Goal: Task Accomplishment & Management: Use online tool/utility

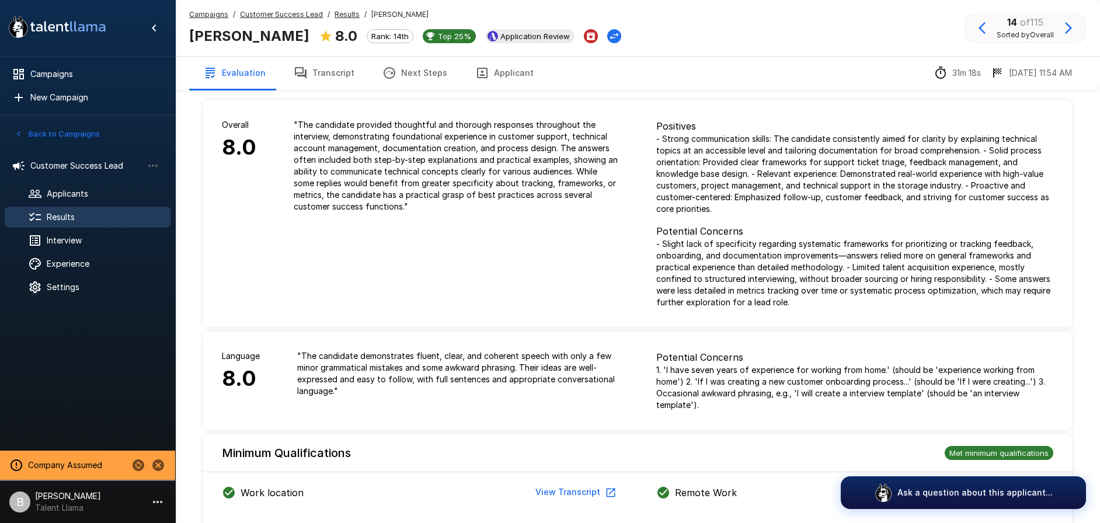
click at [340, 10] on u "Results" at bounding box center [347, 14] width 25 height 9
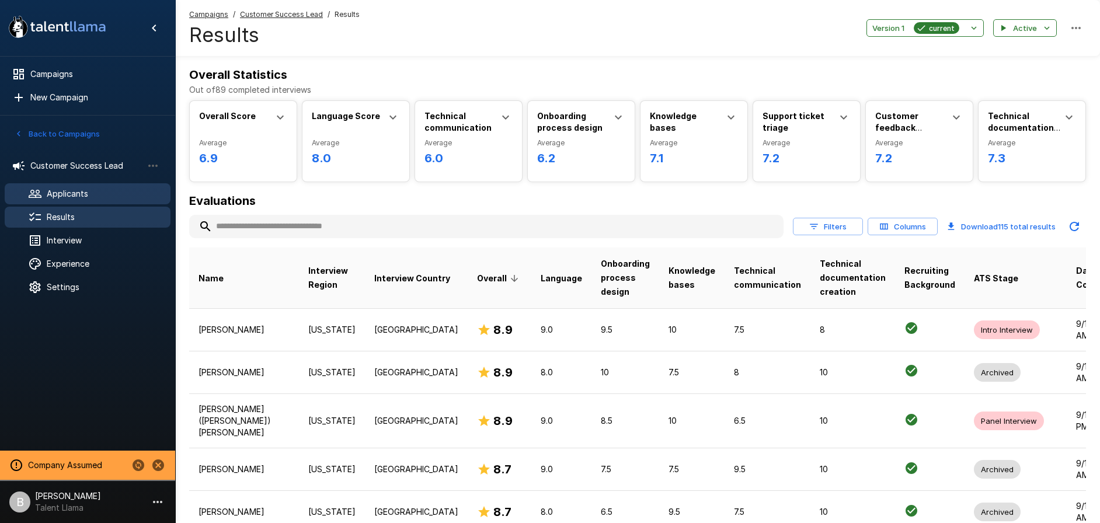
click at [85, 198] on span "Applicants" at bounding box center [104, 194] width 114 height 12
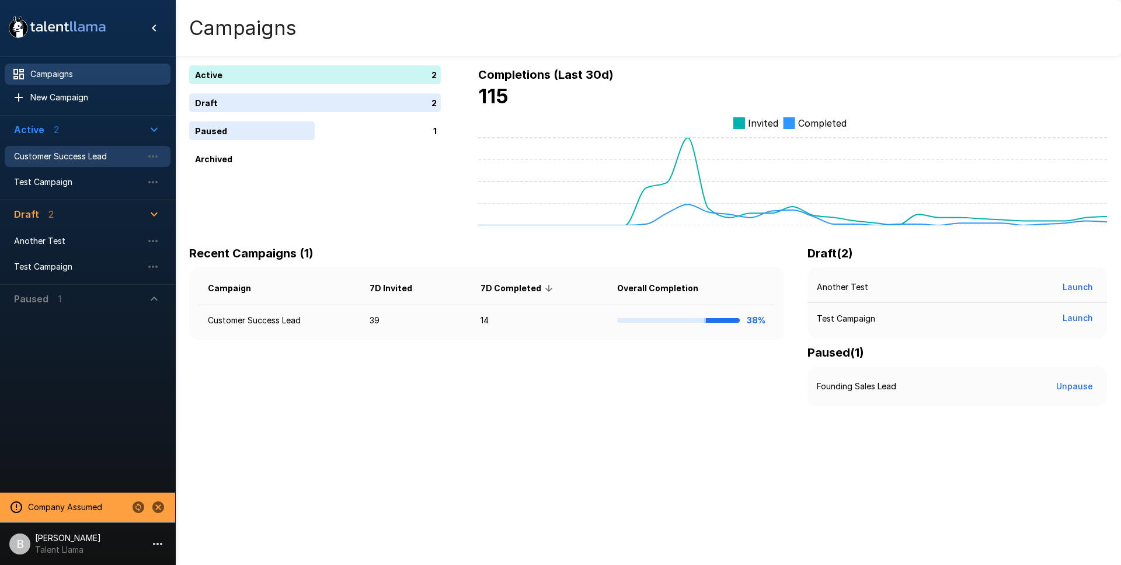
click at [51, 161] on span "Customer Success Lead" at bounding box center [78, 157] width 128 height 12
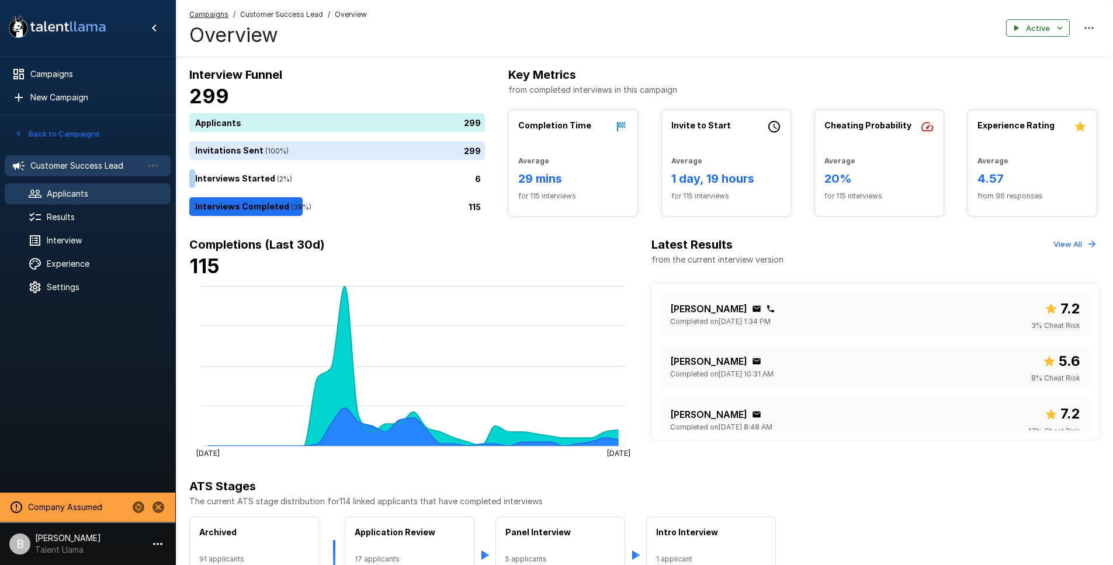
click at [79, 200] on div "Applicants" at bounding box center [88, 193] width 166 height 21
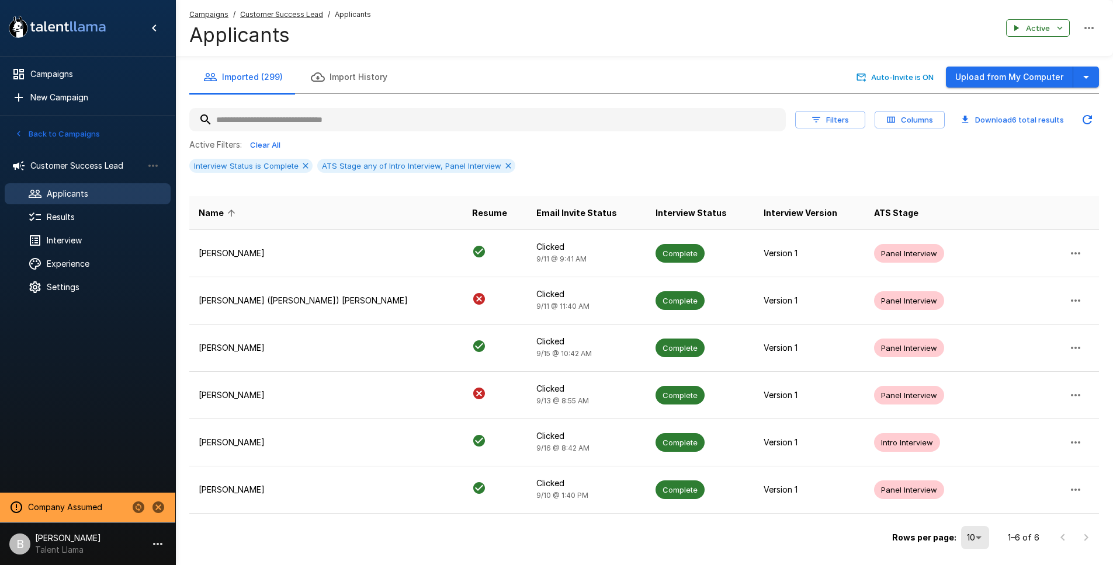
click at [276, 126] on input "text" at bounding box center [487, 119] width 596 height 21
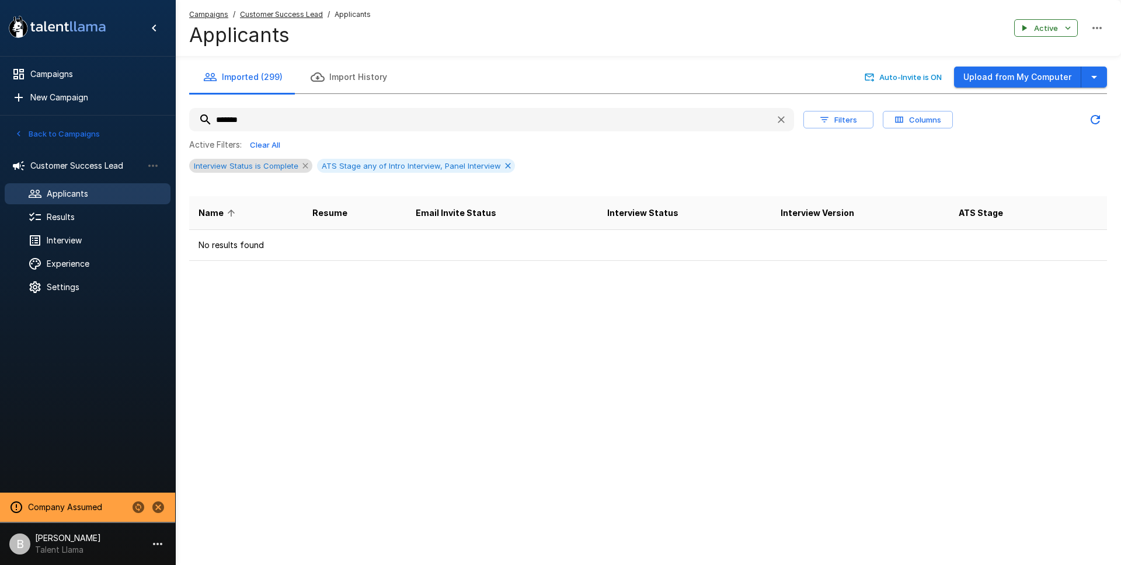
click at [301, 162] on icon at bounding box center [305, 165] width 9 height 9
click at [376, 161] on icon at bounding box center [380, 165] width 9 height 9
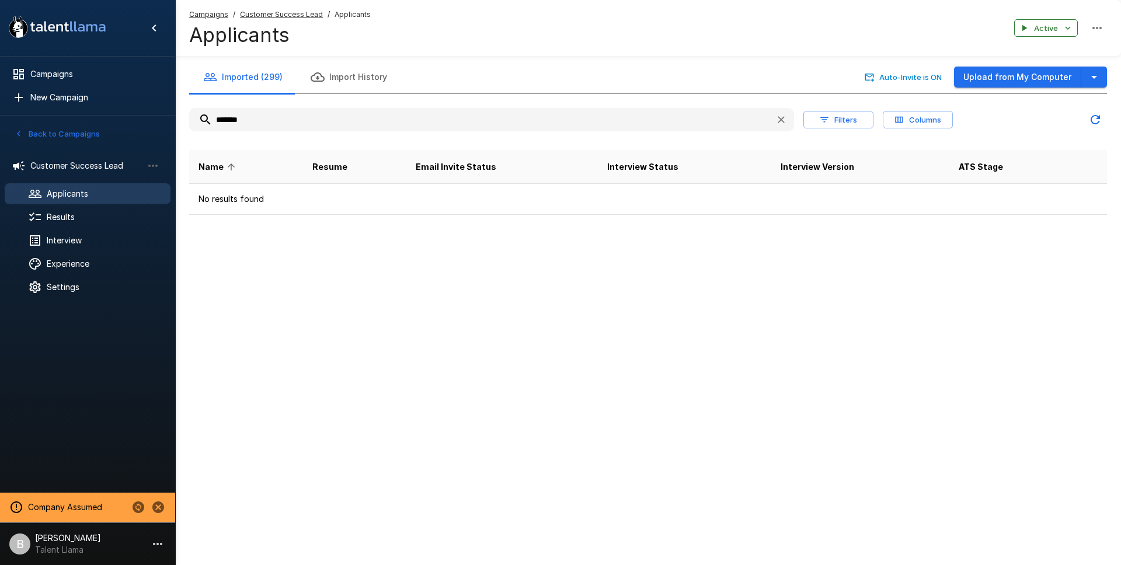
click at [286, 121] on input "*******" at bounding box center [477, 119] width 577 height 21
type input "*"
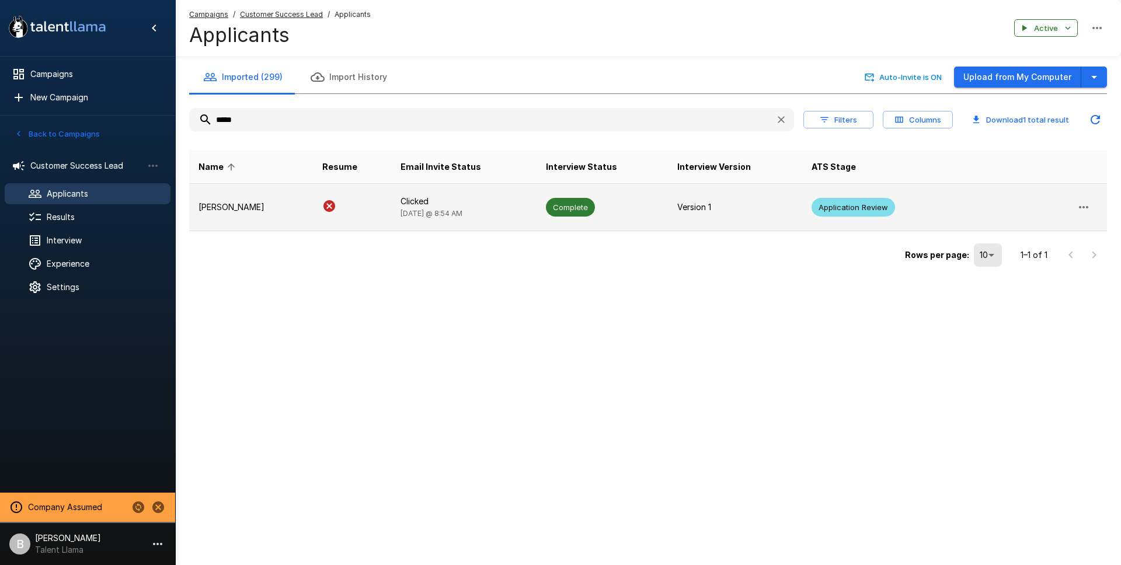
type input "*****"
click at [281, 211] on p "Caleb Wright" at bounding box center [251, 208] width 105 height 12
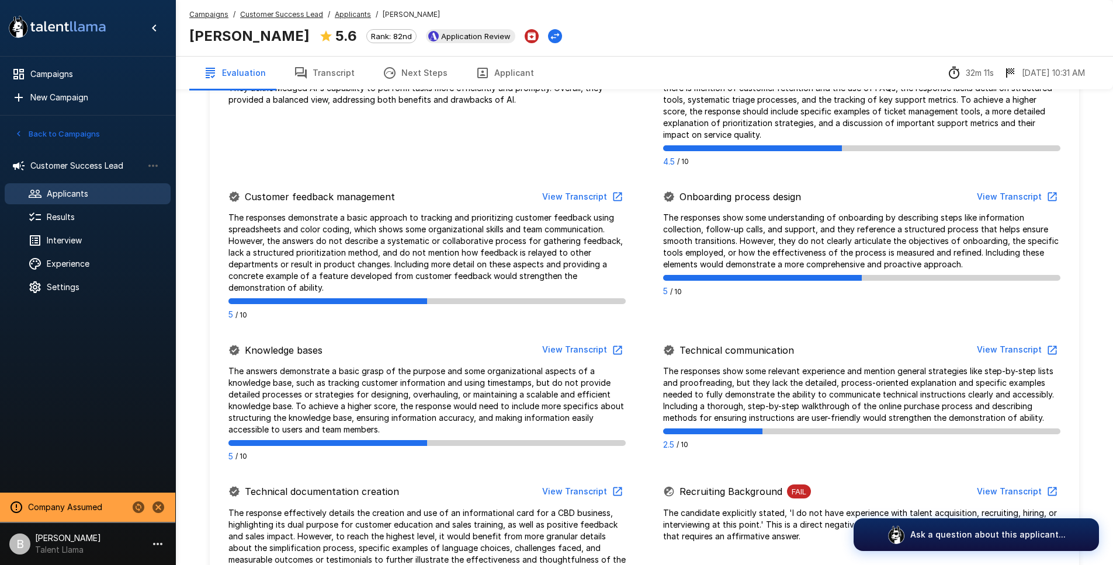
scroll to position [165, 0]
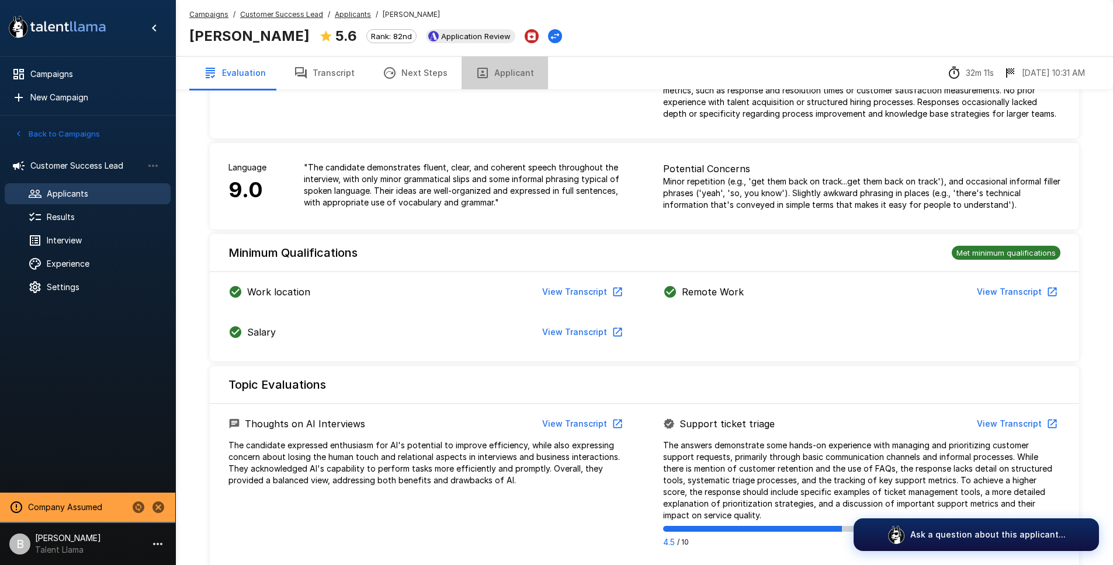
click at [516, 67] on button "Applicant" at bounding box center [504, 73] width 86 height 33
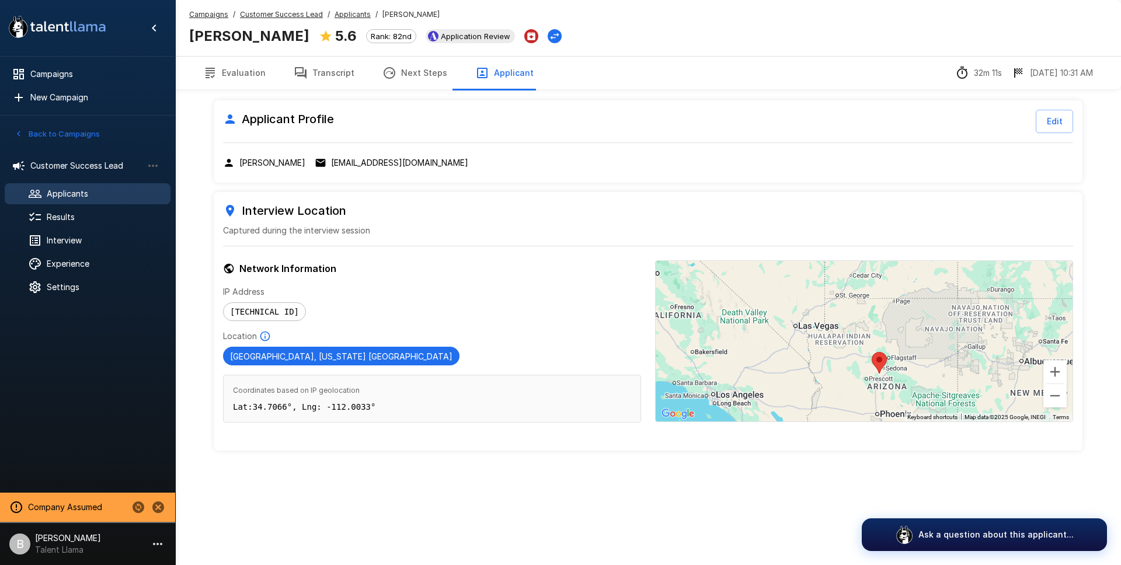
click at [305, 59] on button "Transcript" at bounding box center [324, 73] width 89 height 33
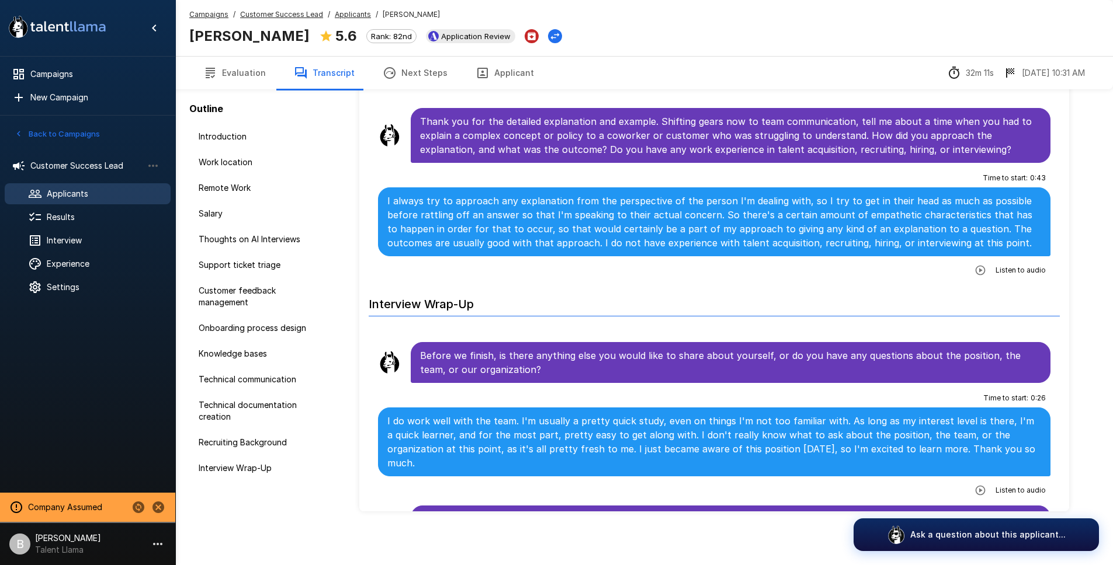
scroll to position [53, 0]
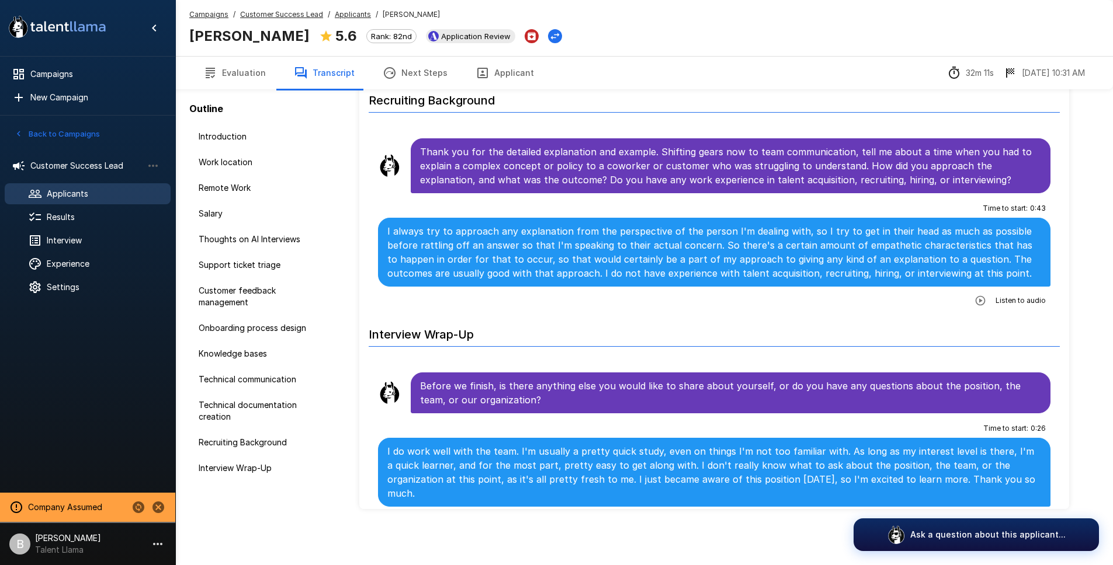
scroll to position [5006, 0]
